Goal: Check status: Check status

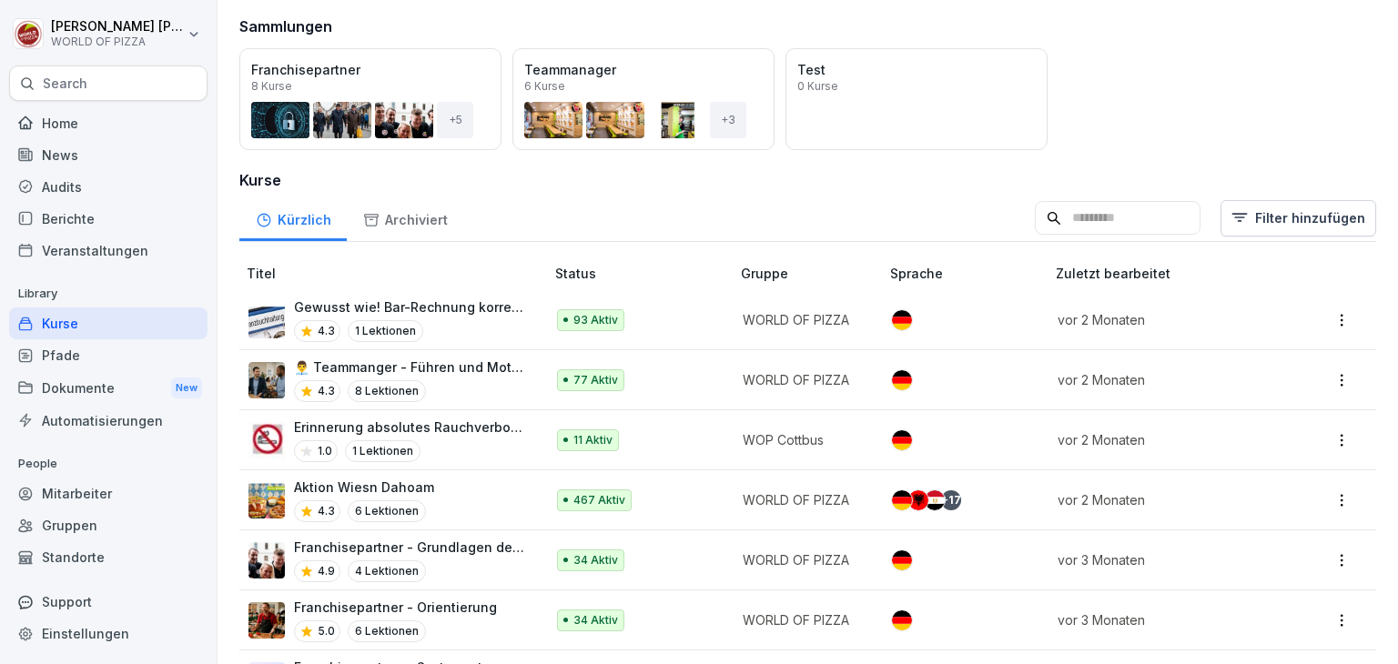
scroll to position [182, 0]
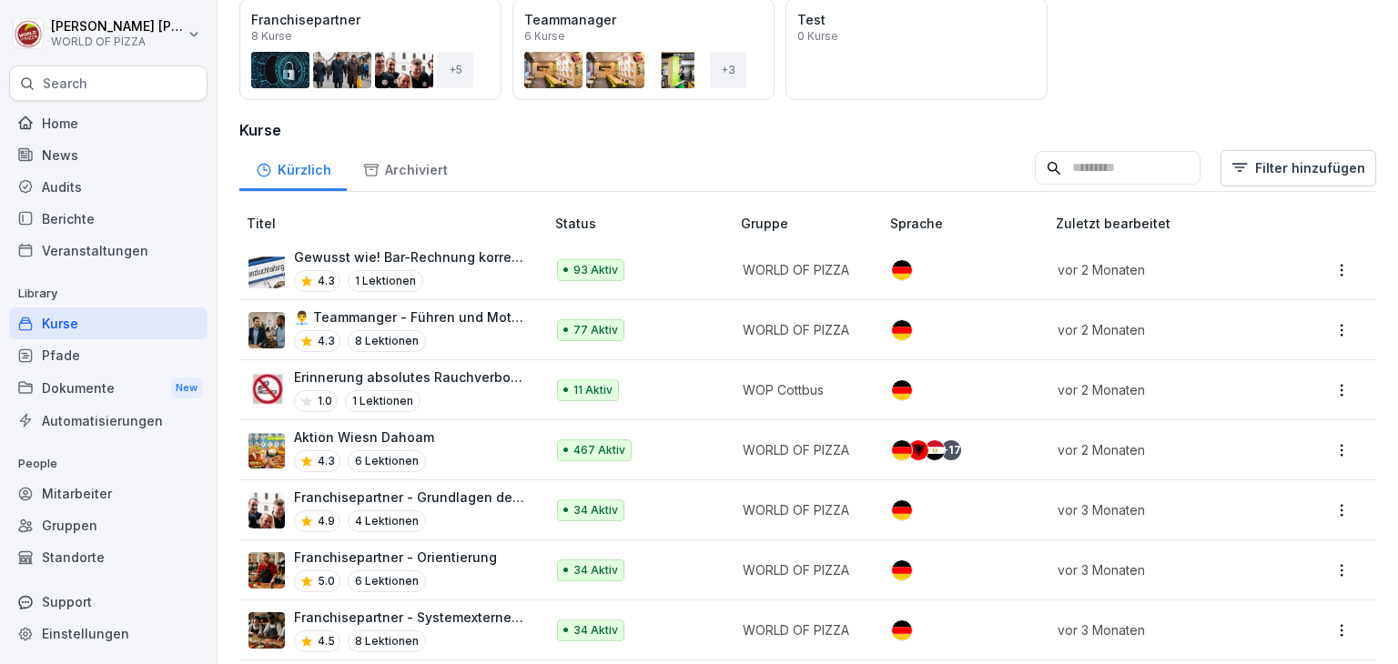
click at [135, 491] on div "Mitarbeiter" at bounding box center [108, 494] width 198 height 32
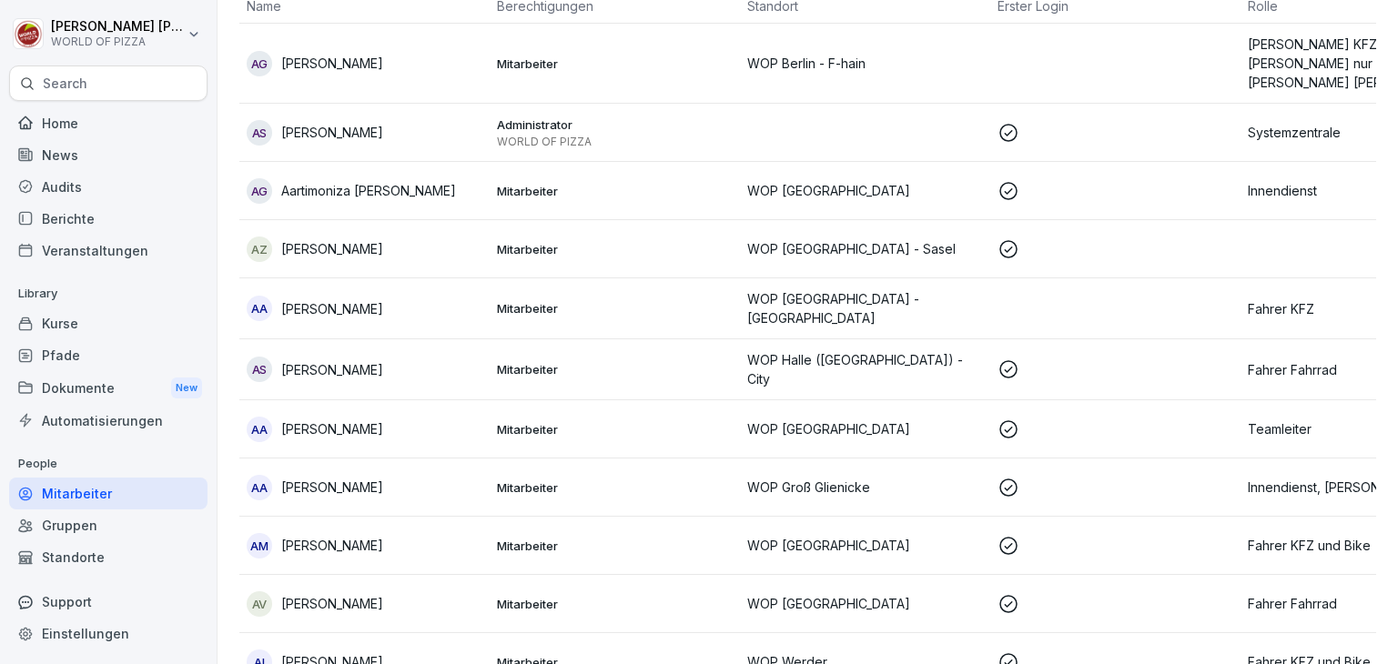
scroll to position [18, 0]
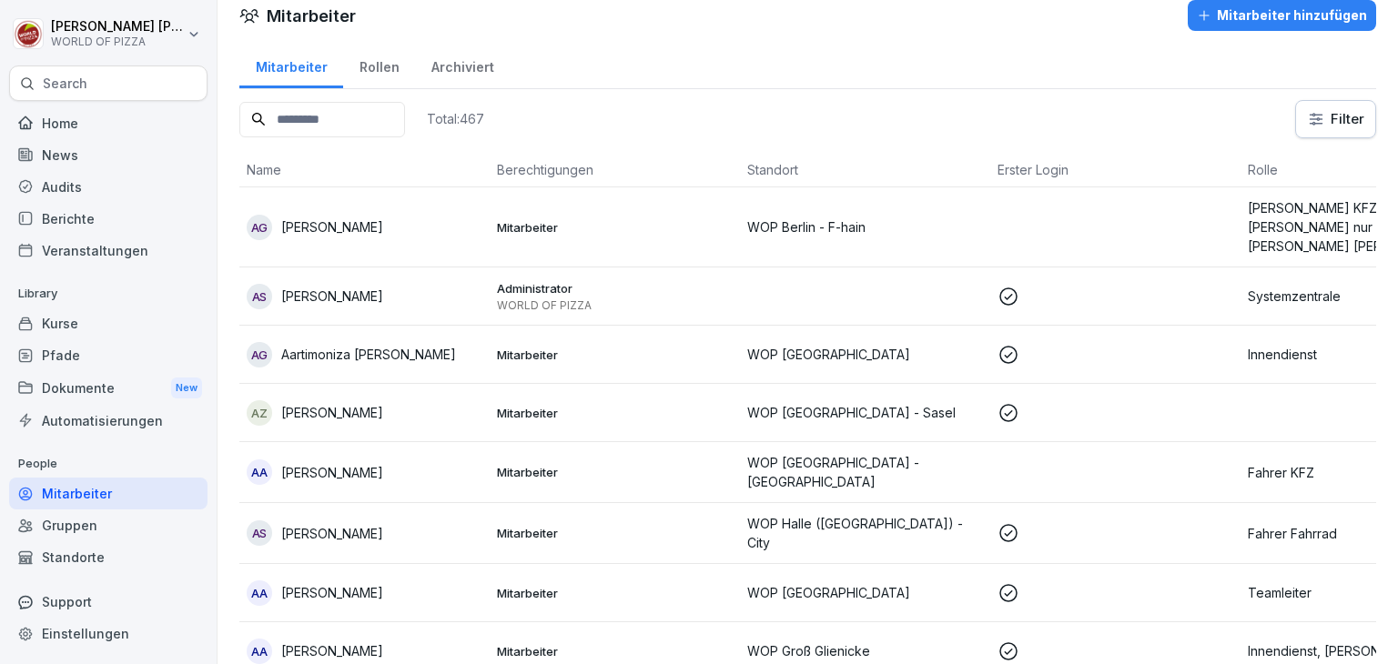
click at [342, 112] on input at bounding box center [322, 119] width 166 height 35
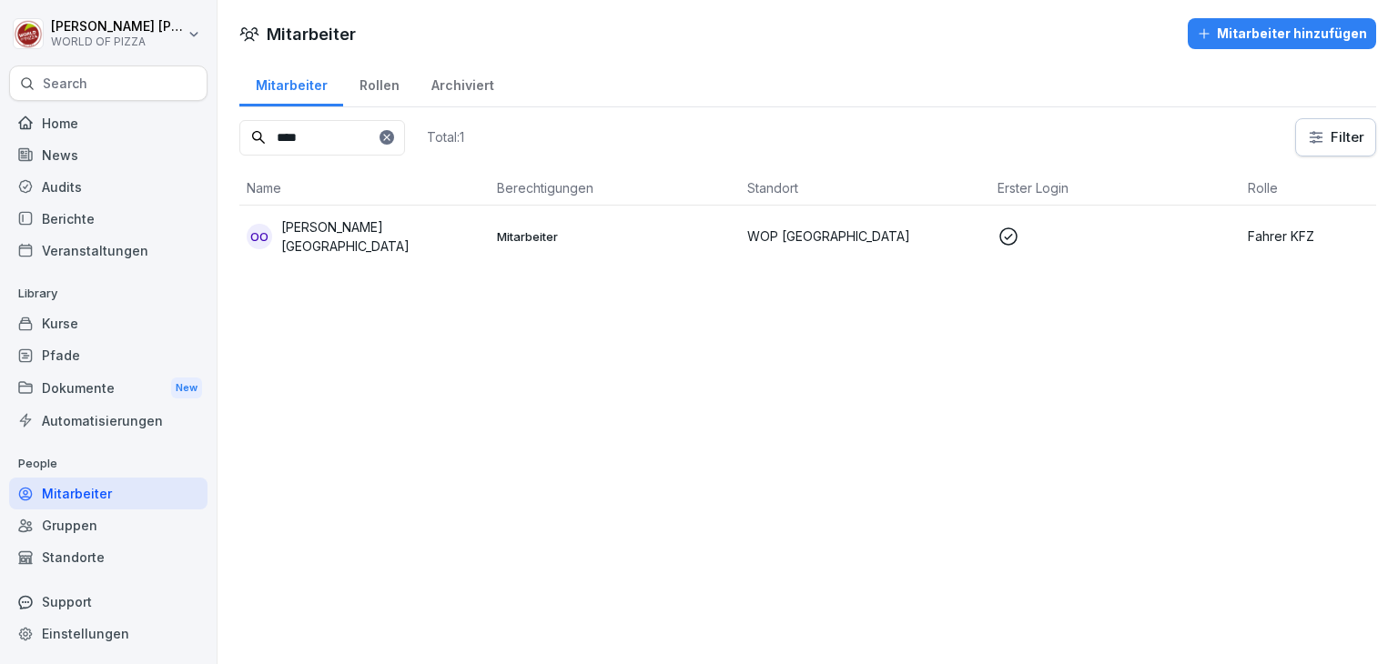
type input "****"
click at [830, 234] on p "WOP [GEOGRAPHIC_DATA]" at bounding box center [865, 236] width 236 height 19
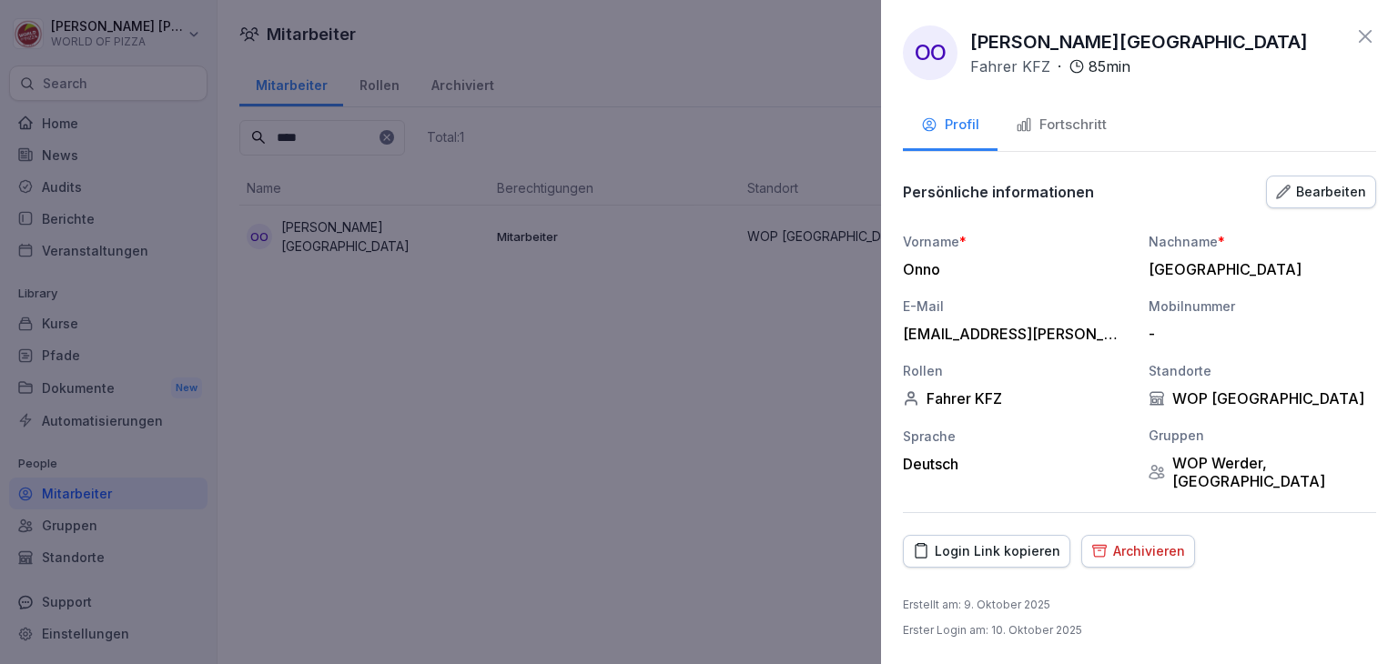
click at [1080, 129] on div "Fortschritt" at bounding box center [1061, 125] width 91 height 21
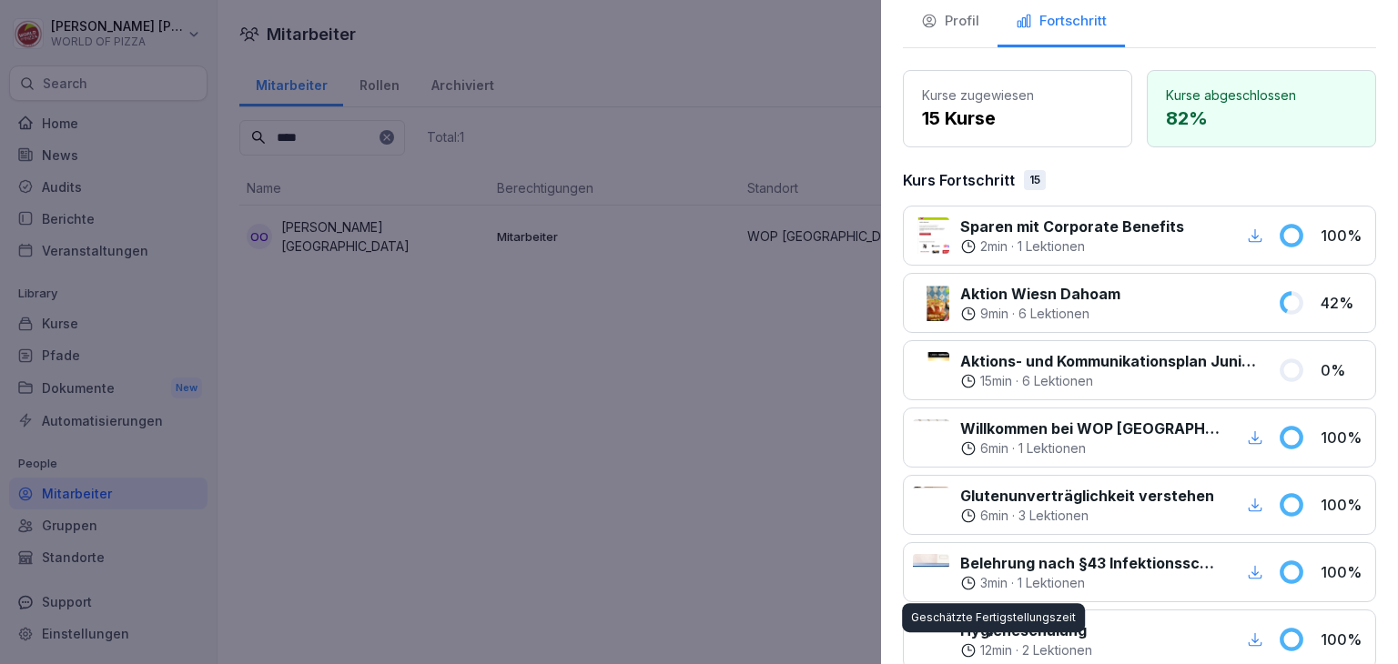
scroll to position [34, 0]
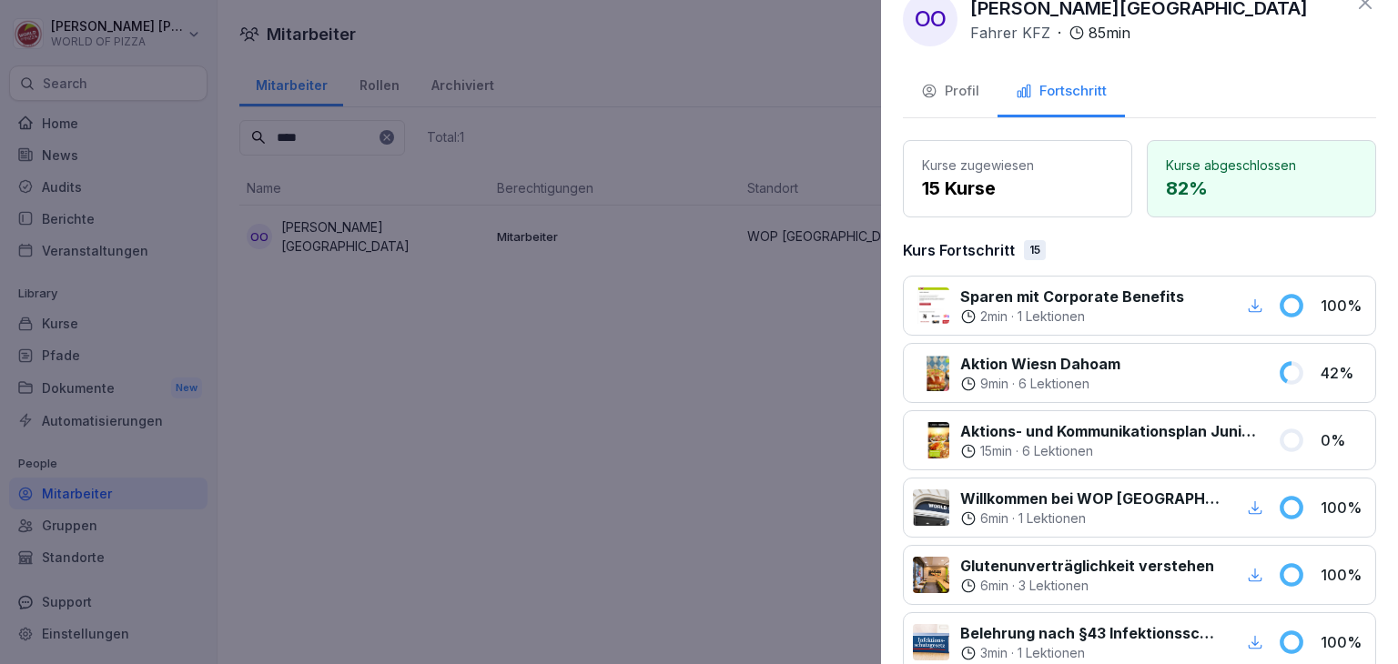
click at [319, 133] on div at bounding box center [699, 332] width 1398 height 664
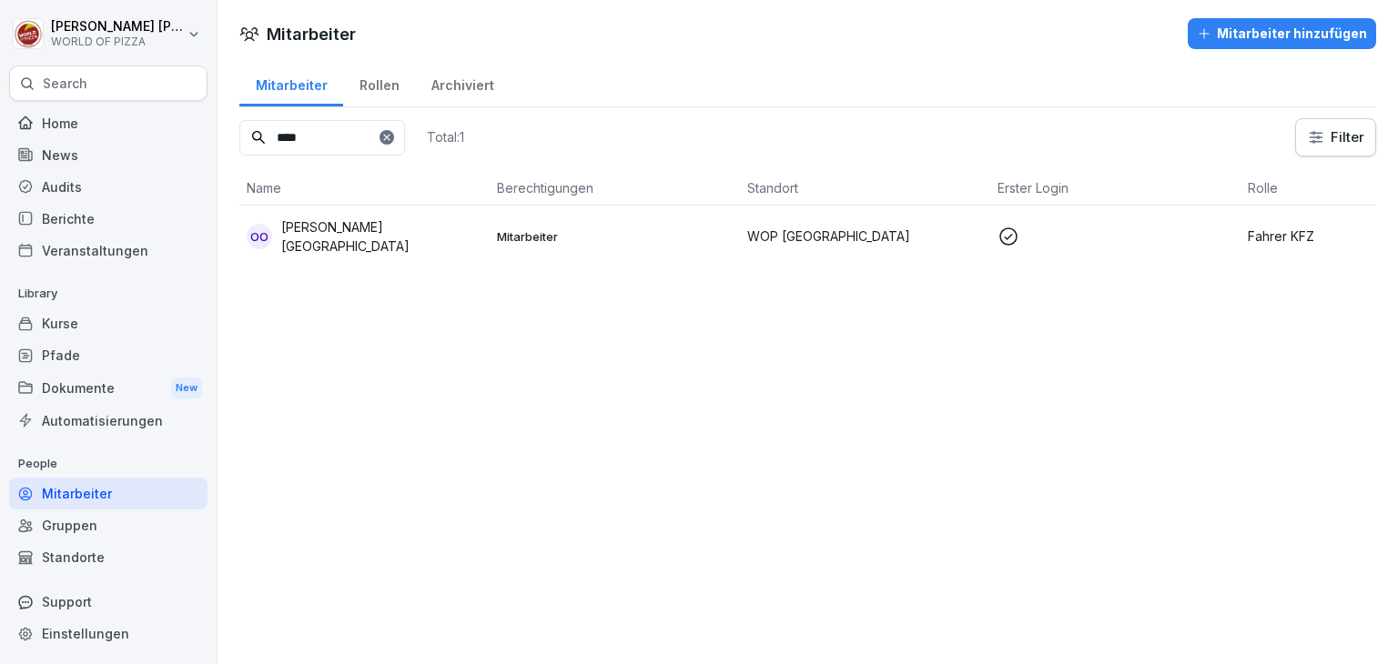
click at [405, 147] on input "****" at bounding box center [322, 137] width 166 height 35
click at [394, 142] on div at bounding box center [386, 137] width 15 height 15
click at [310, 137] on input at bounding box center [322, 137] width 166 height 35
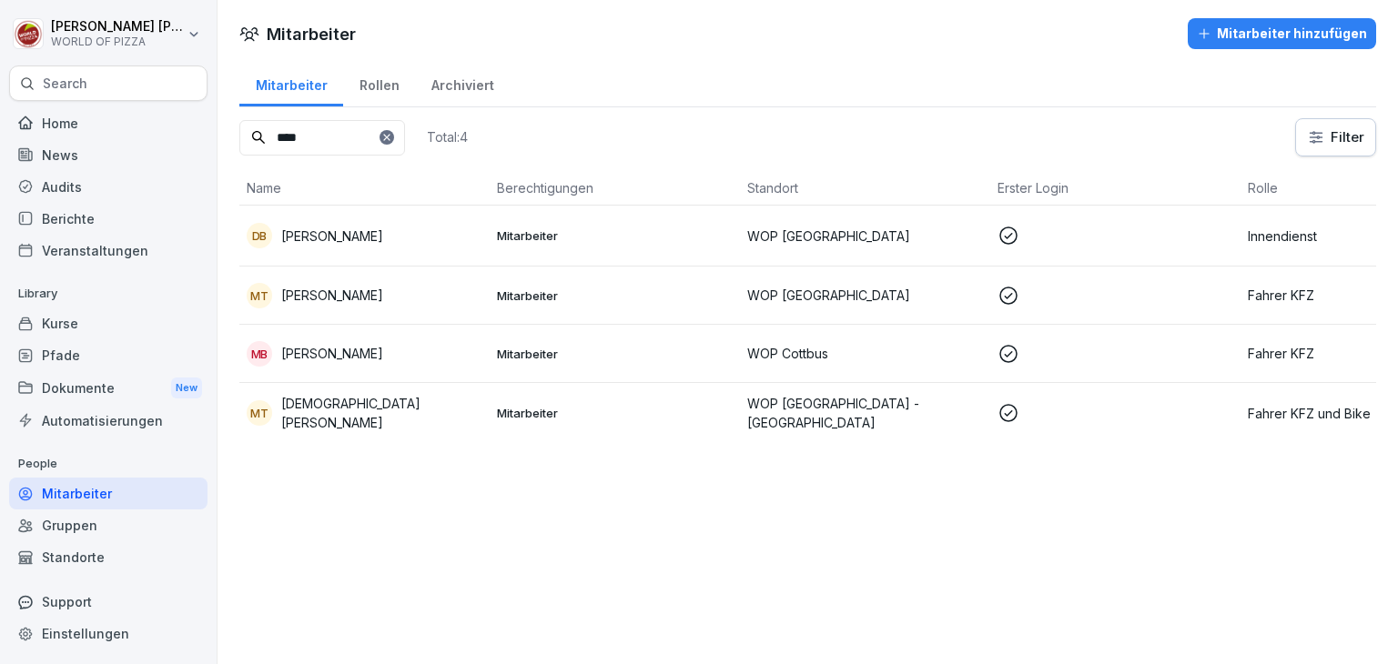
click at [371, 296] on div "MT [PERSON_NAME]" at bounding box center [365, 295] width 236 height 25
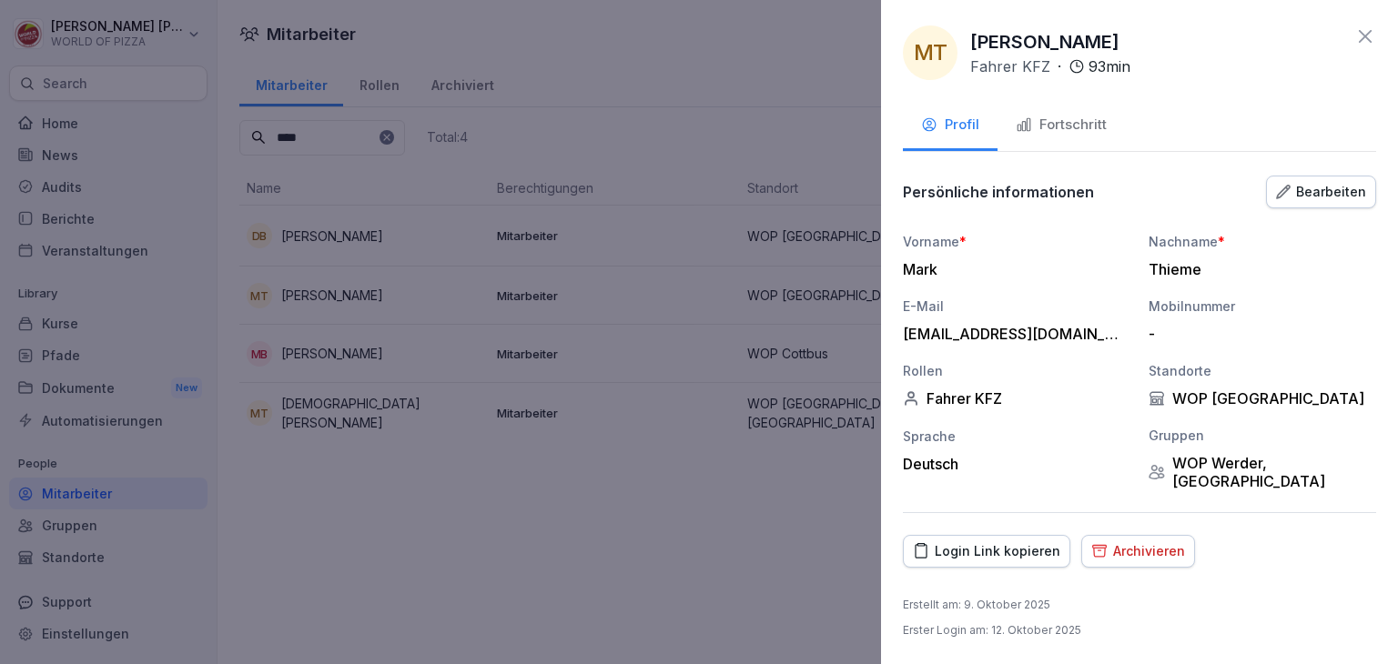
click at [1047, 127] on div "Fortschritt" at bounding box center [1061, 125] width 91 height 21
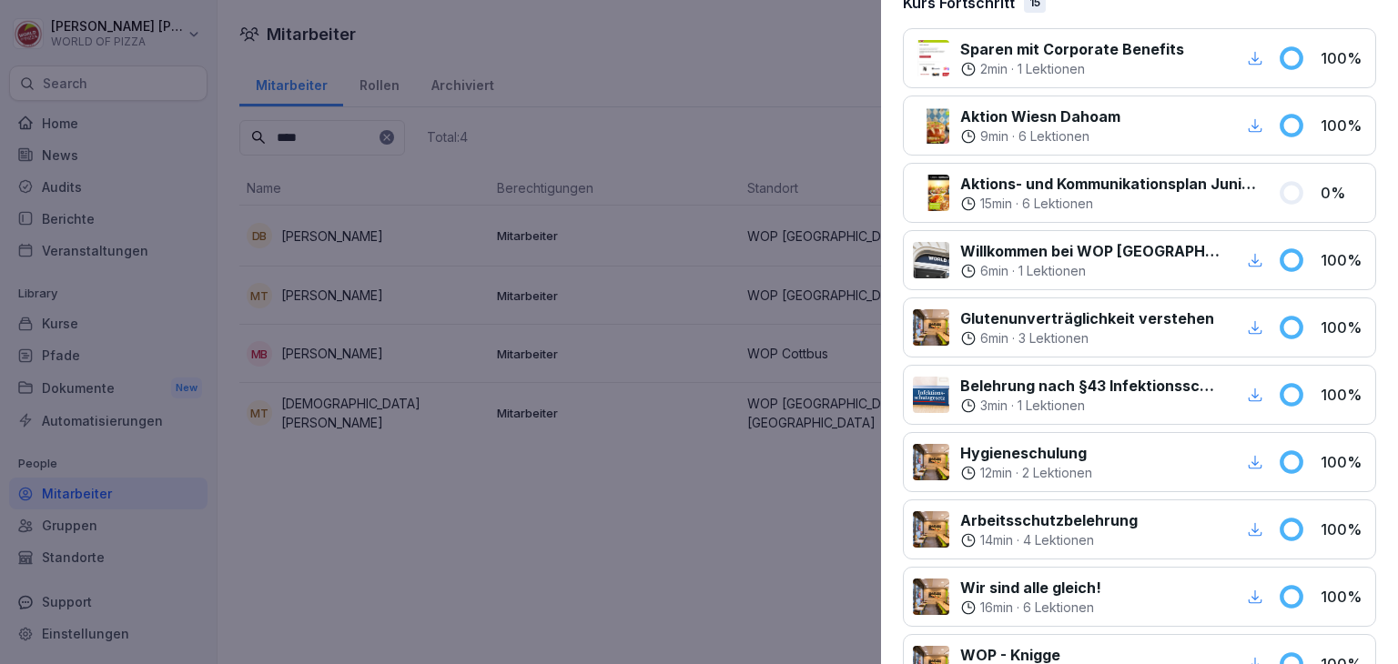
scroll to position [216, 0]
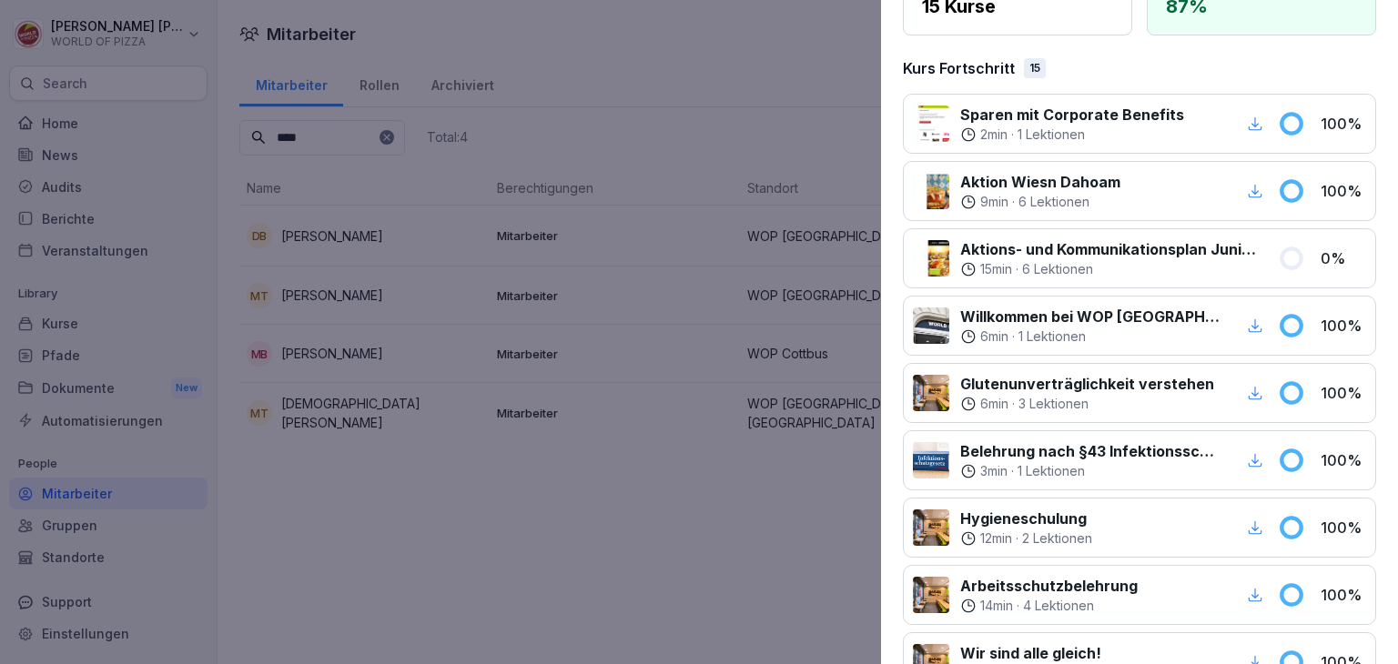
click at [179, 87] on div at bounding box center [699, 332] width 1398 height 664
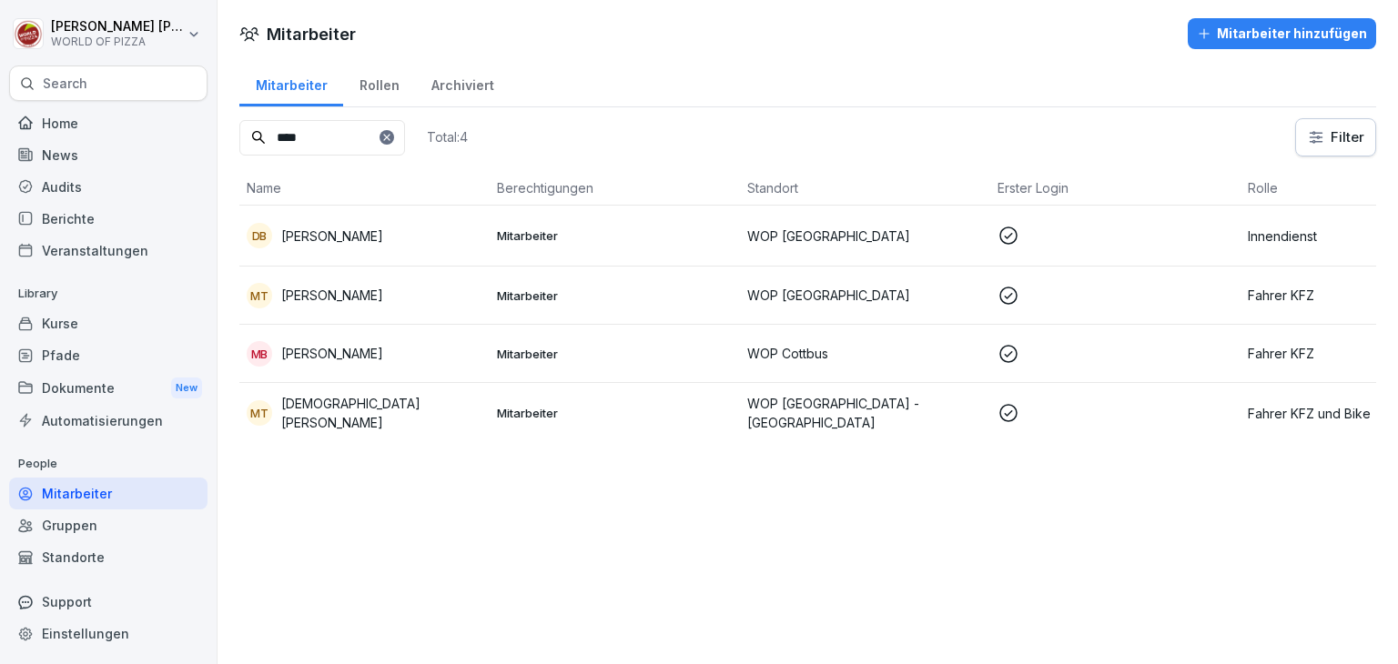
click at [172, 86] on div "Search" at bounding box center [108, 83] width 198 height 35
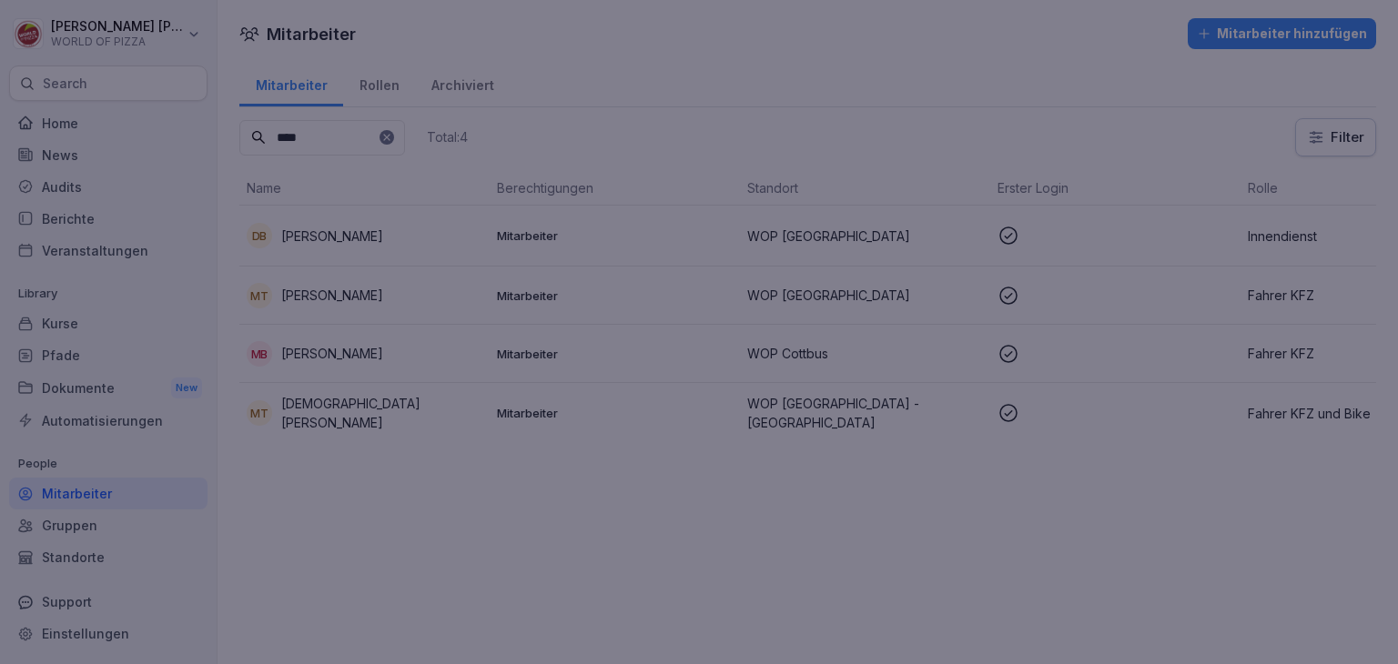
click at [688, 602] on div at bounding box center [699, 332] width 1398 height 664
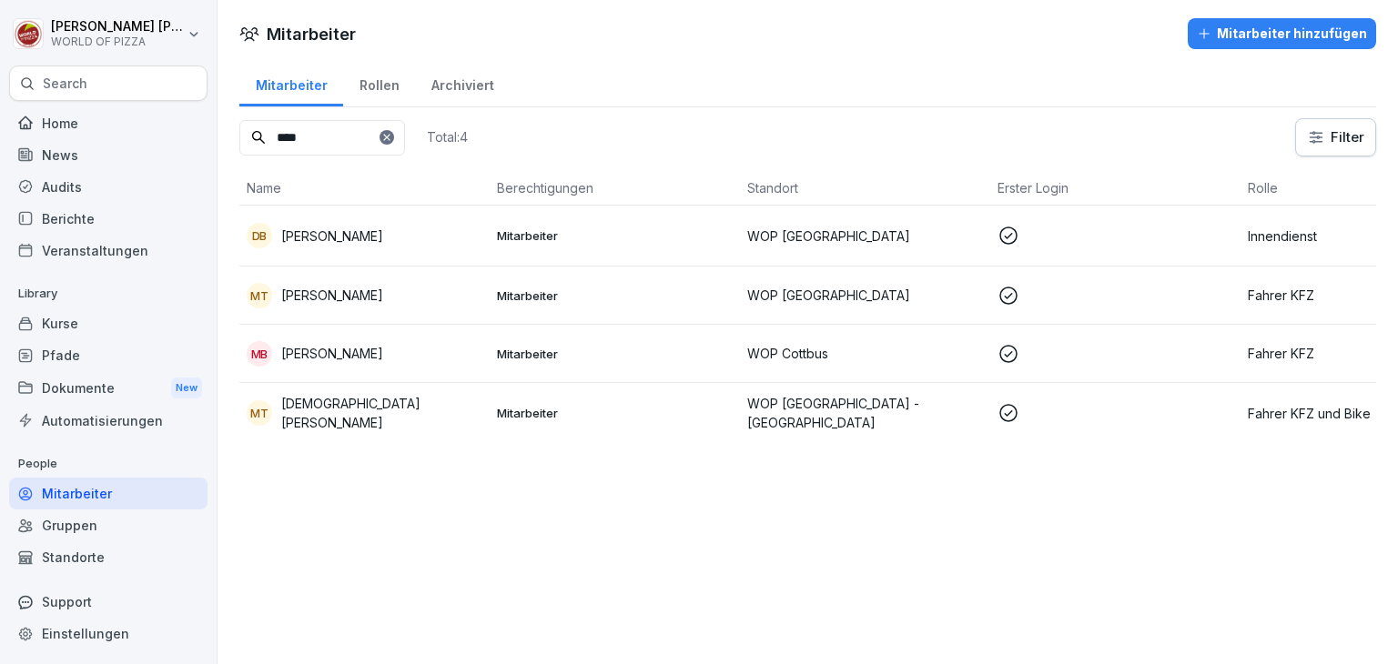
click at [89, 74] on div "Search" at bounding box center [108, 83] width 198 height 35
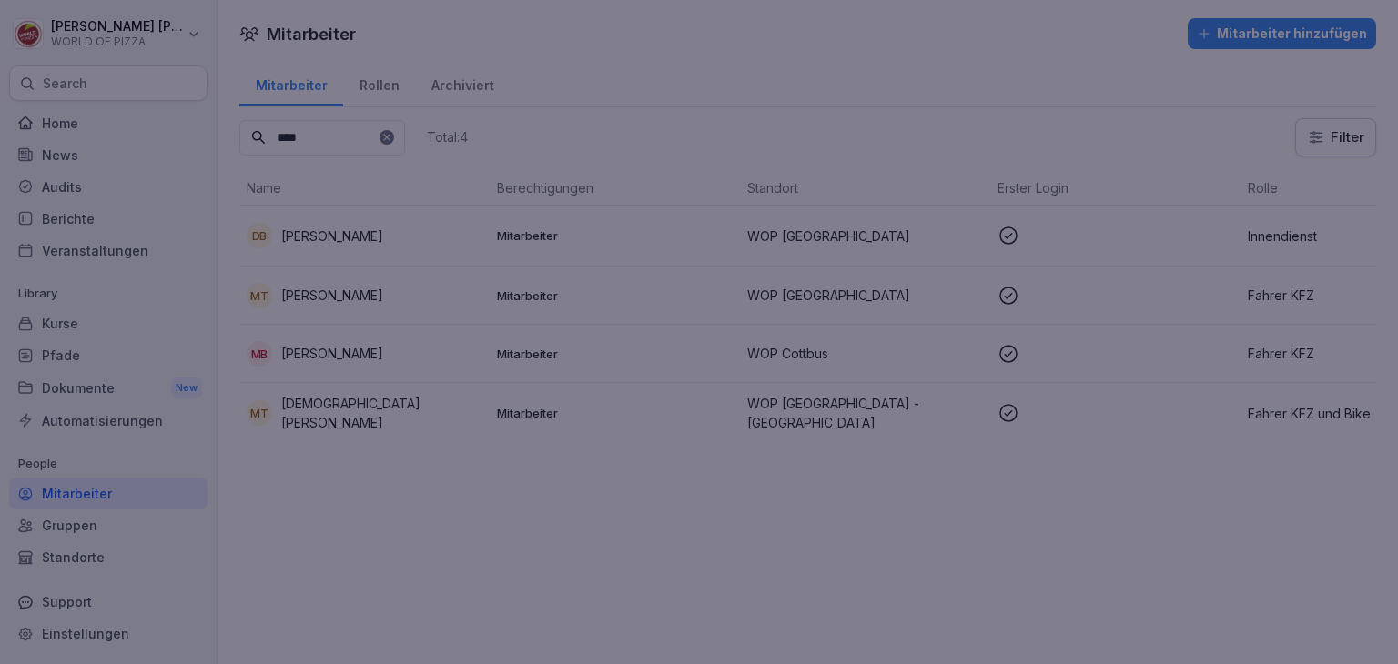
click at [940, 435] on div at bounding box center [699, 332] width 1398 height 664
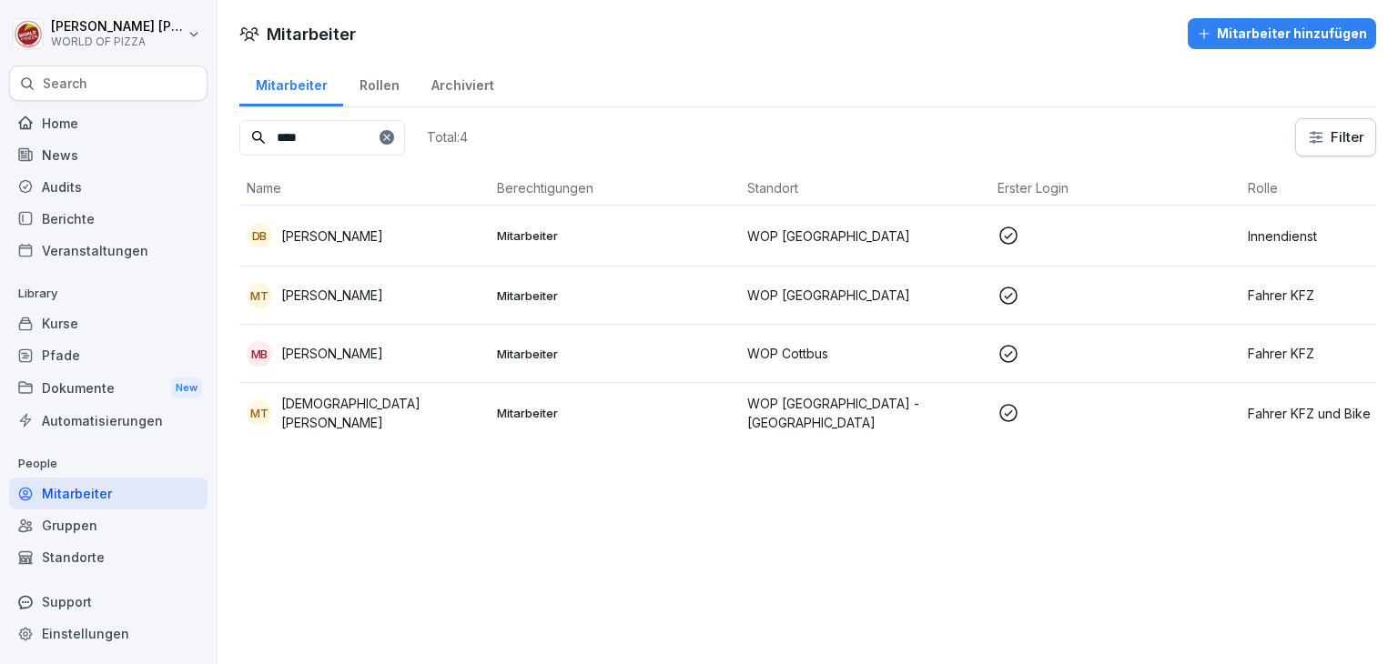
drag, startPoint x: 316, startPoint y: 136, endPoint x: 207, endPoint y: 138, distance: 108.3
click at [207, 138] on div "[PERSON_NAME] WORLD OF PIZZA Search Home News Audits Berichte Veranstaltungen L…" at bounding box center [699, 332] width 1398 height 664
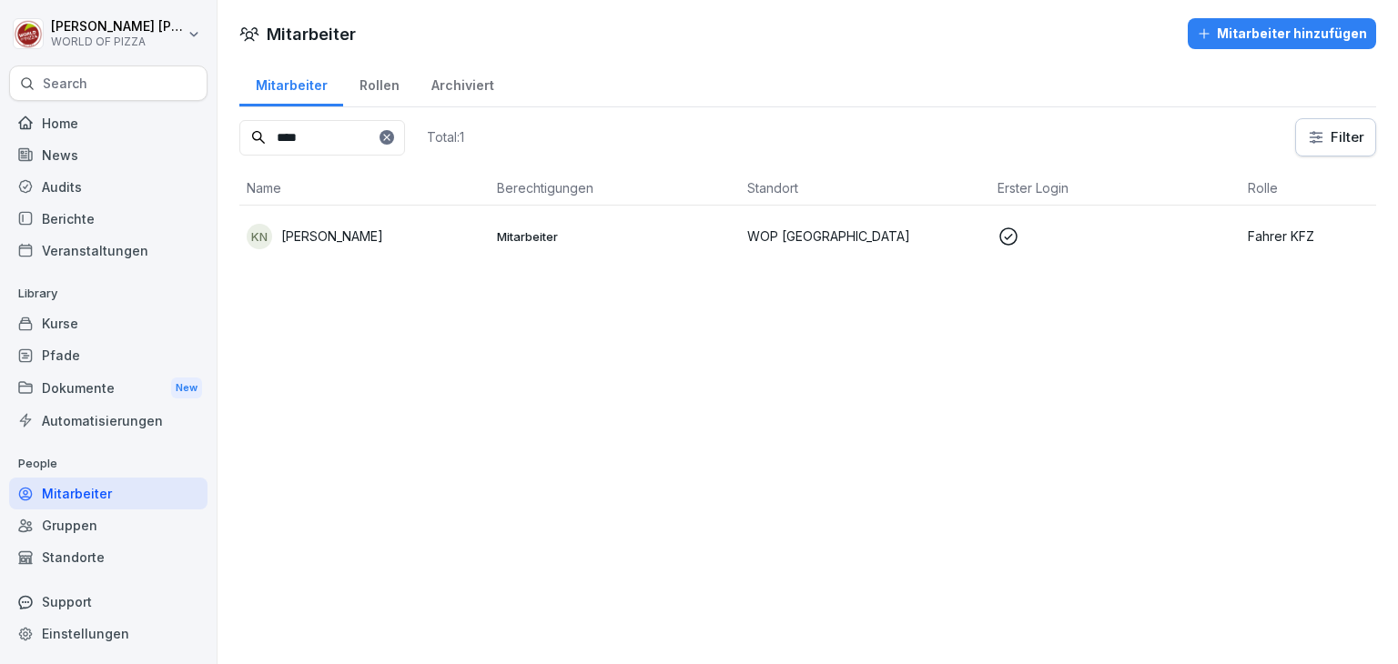
type input "****"
click at [346, 238] on p "[PERSON_NAME]" at bounding box center [332, 236] width 102 height 19
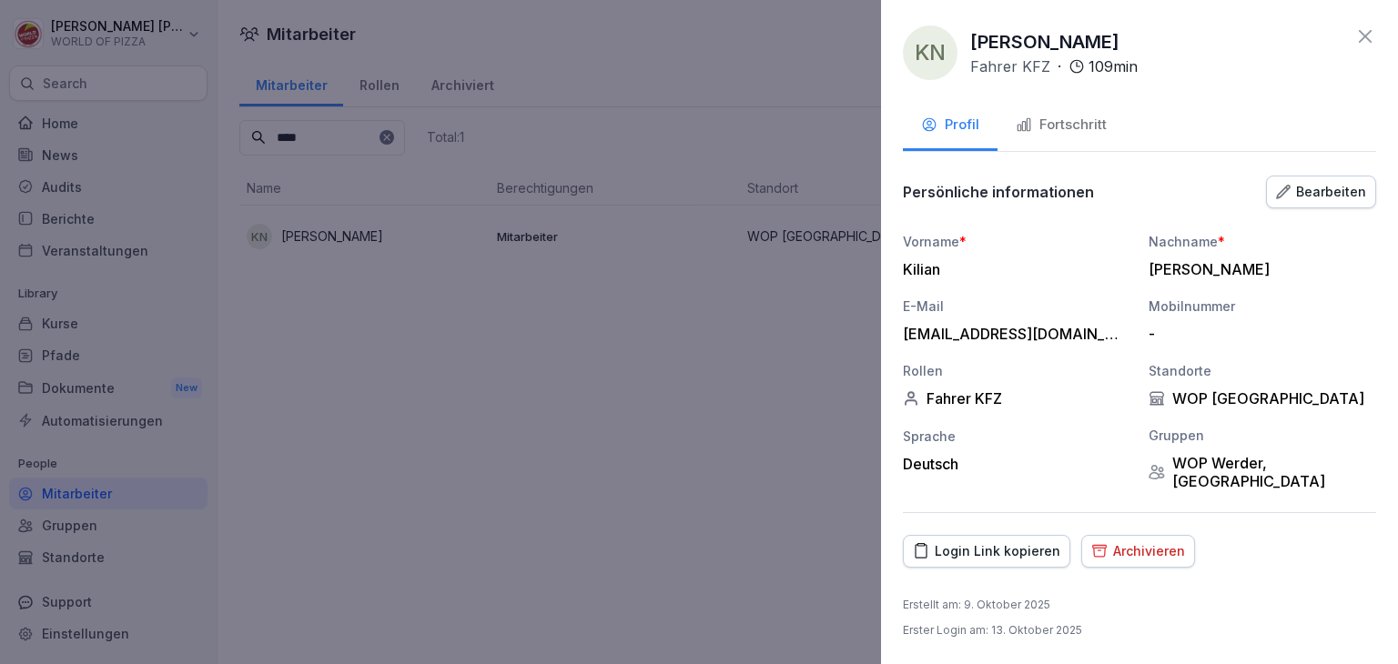
click at [1093, 109] on button "Fortschritt" at bounding box center [1060, 126] width 127 height 49
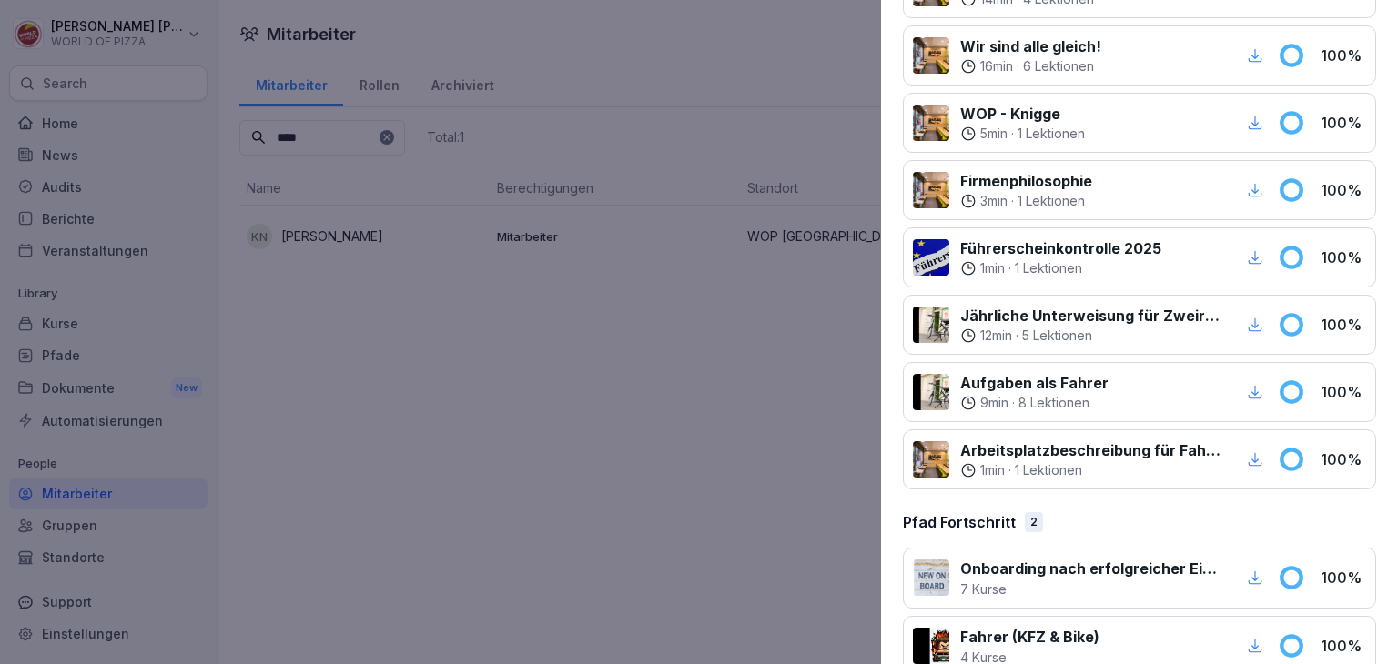
scroll to position [853, 0]
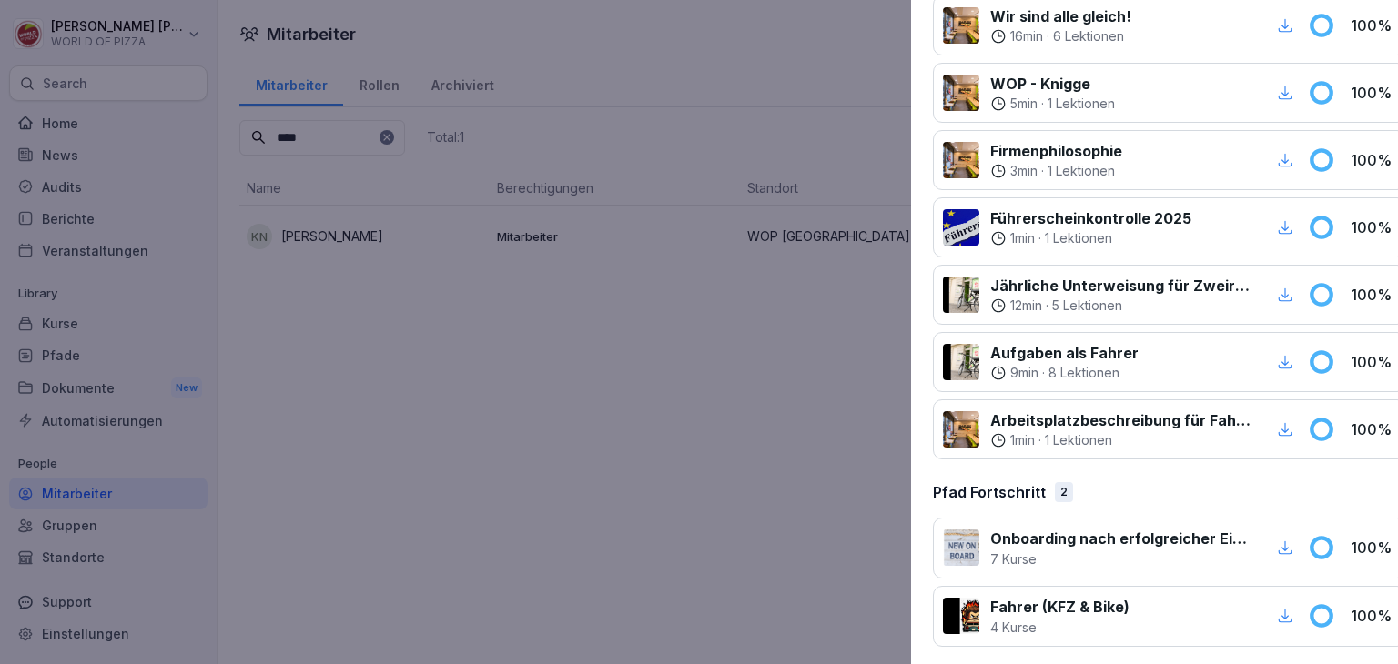
click at [624, 466] on div at bounding box center [699, 332] width 1398 height 664
